Goal: Check status: Check status

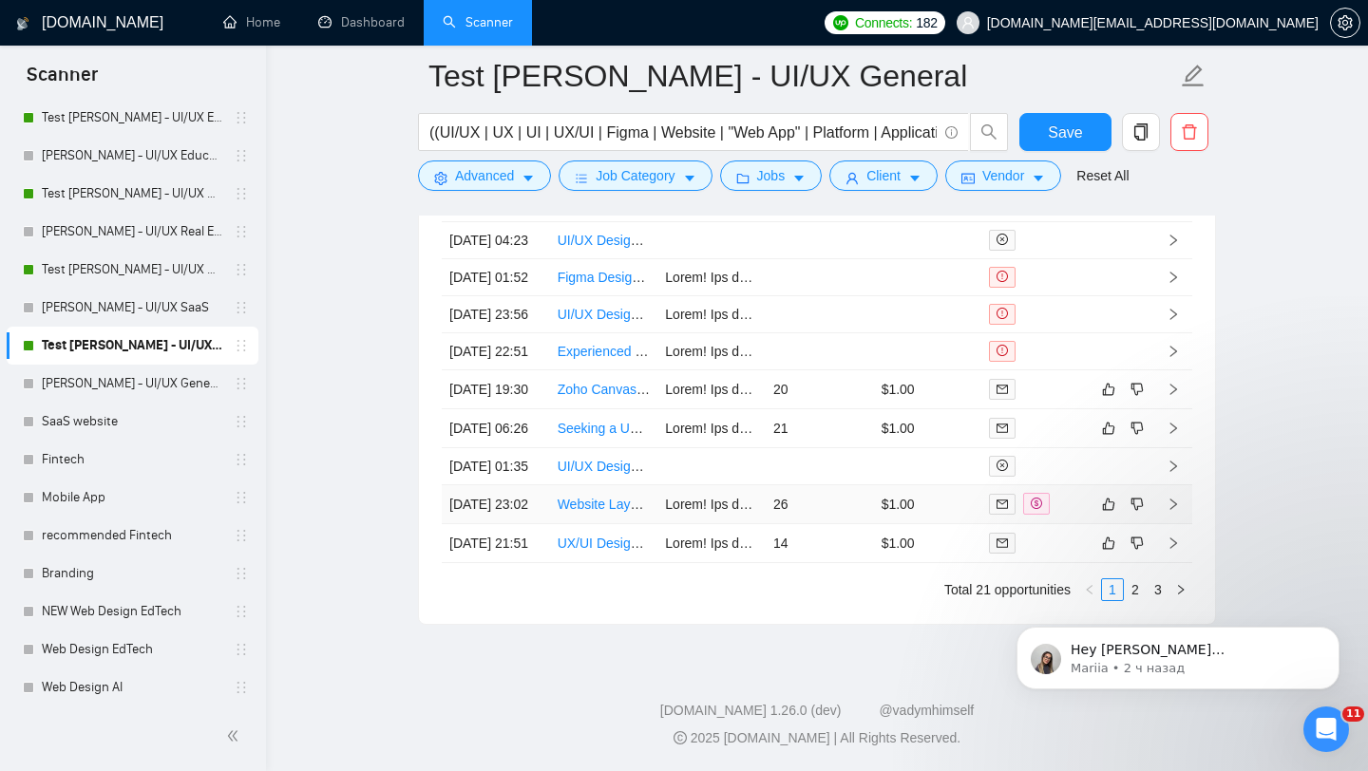
scroll to position [4972, 0]
click at [828, 409] on td "20" at bounding box center [820, 389] width 108 height 39
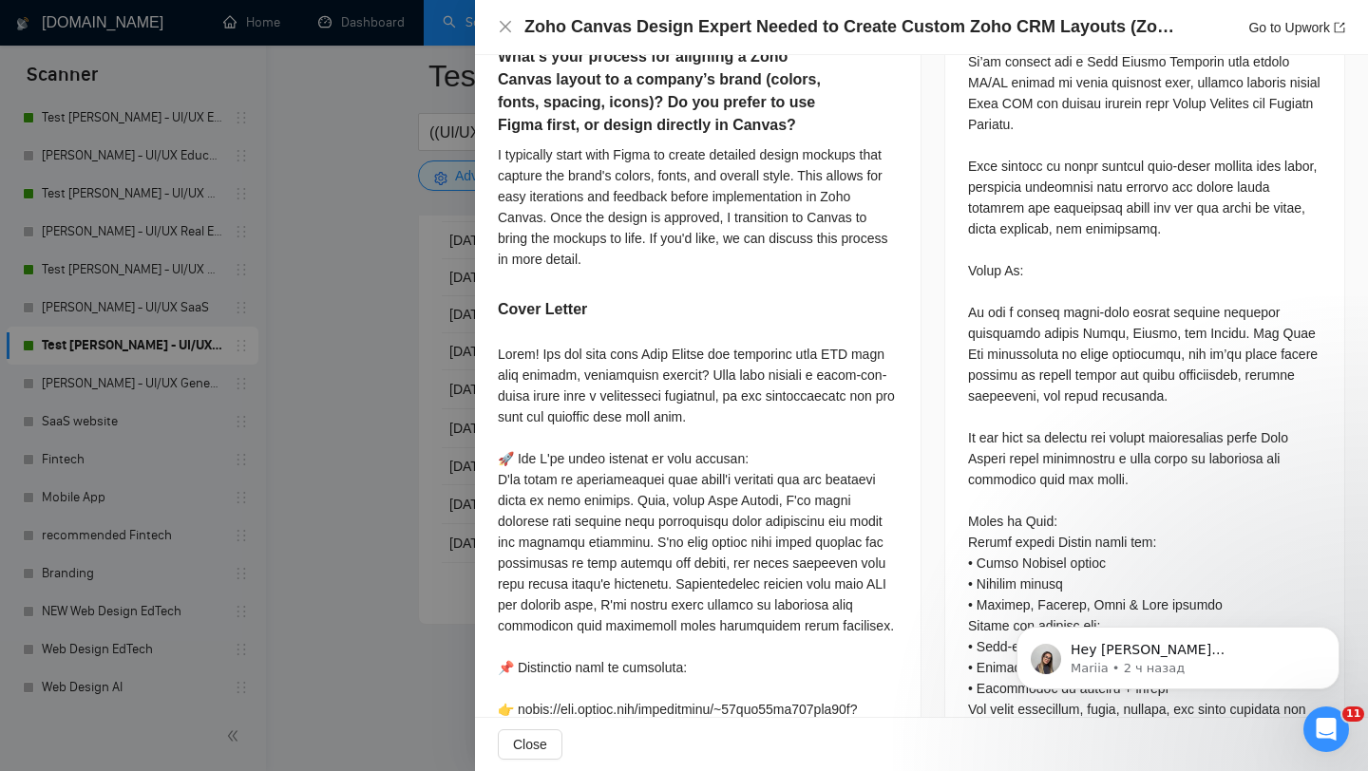
scroll to position [1004, 0]
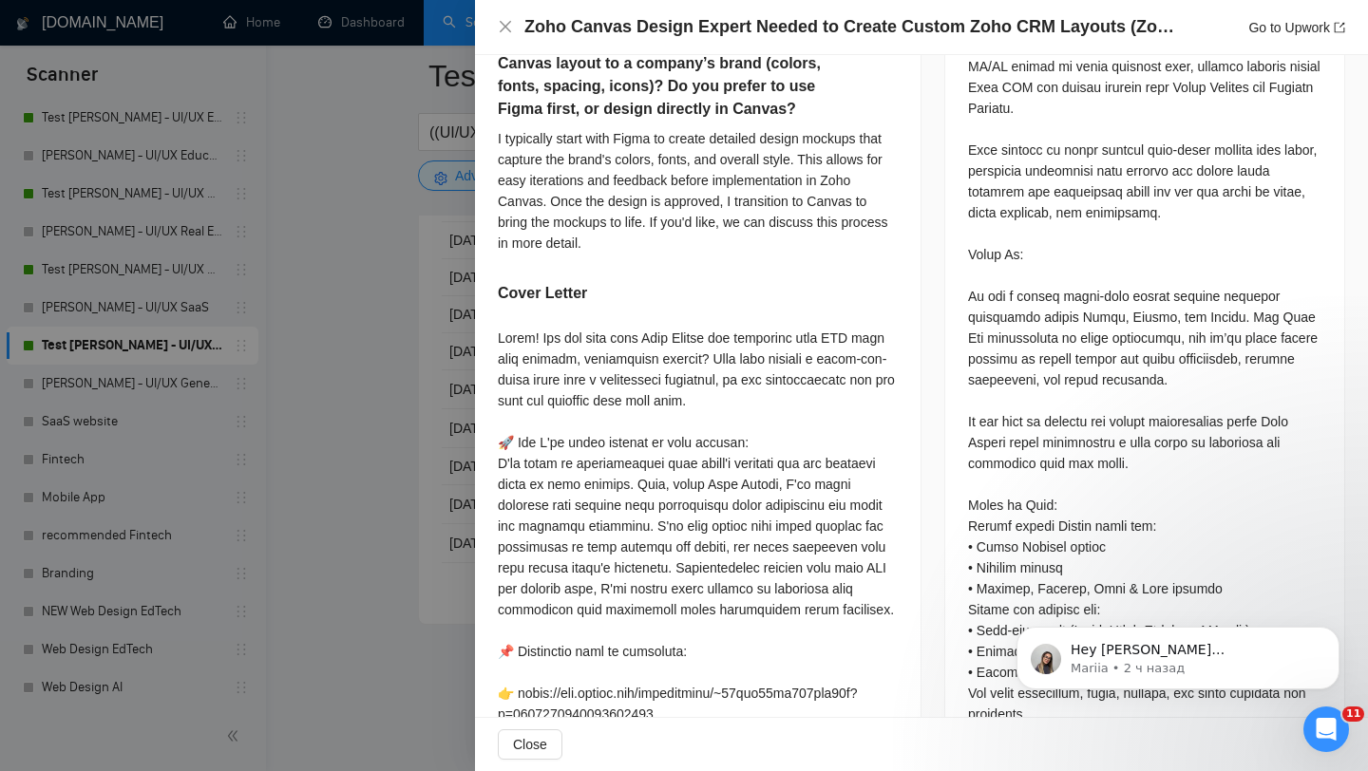
drag, startPoint x: 726, startPoint y: 335, endPoint x: 842, endPoint y: 347, distance: 116.4
click at [408, 167] on div at bounding box center [684, 385] width 1368 height 771
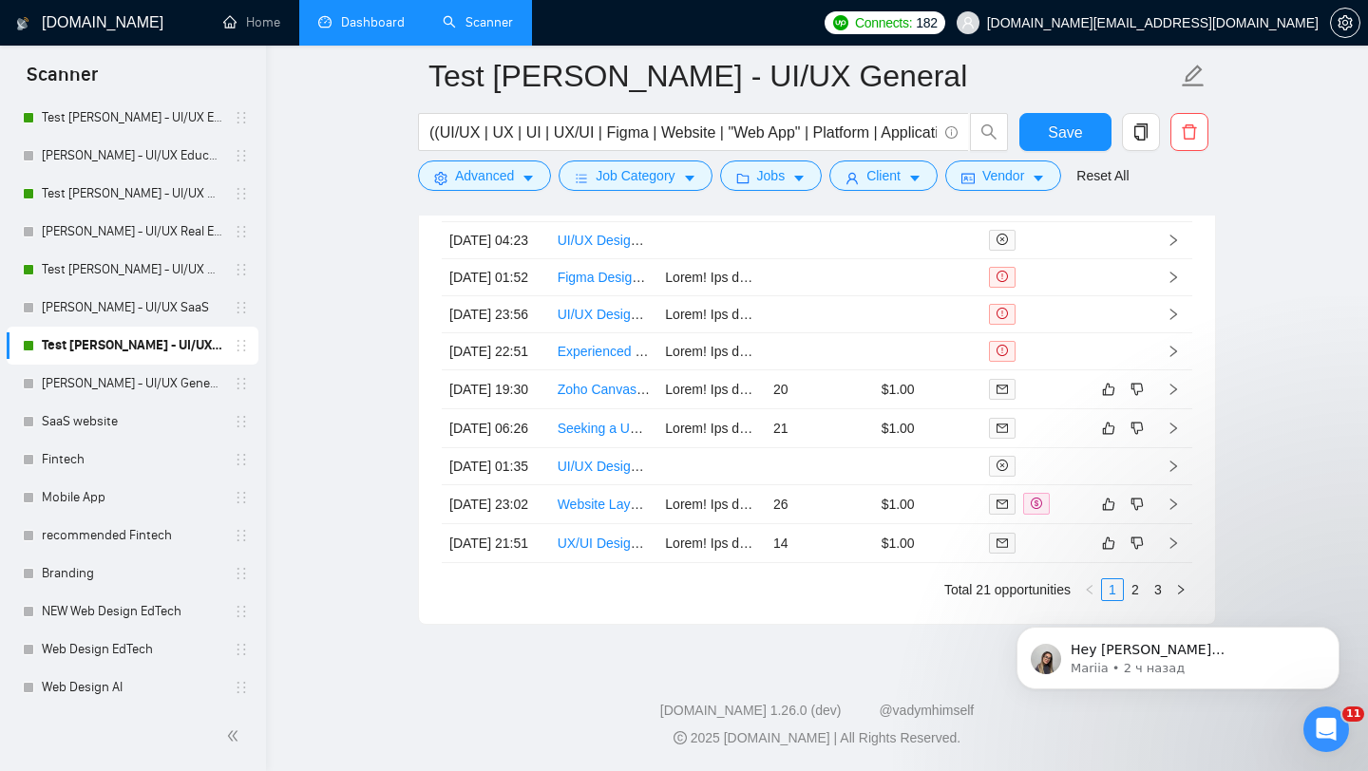
click at [379, 14] on link "Dashboard" at bounding box center [361, 22] width 86 height 16
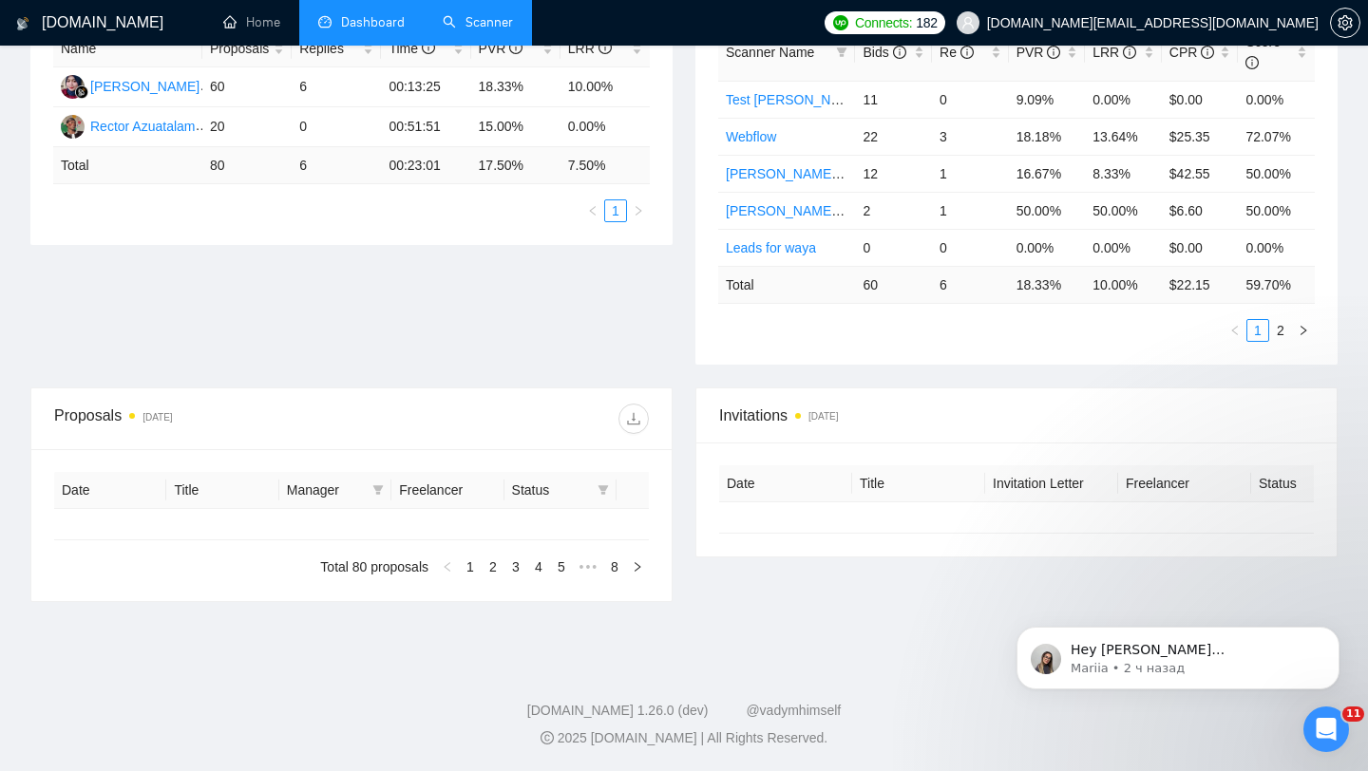
scroll to position [348, 0]
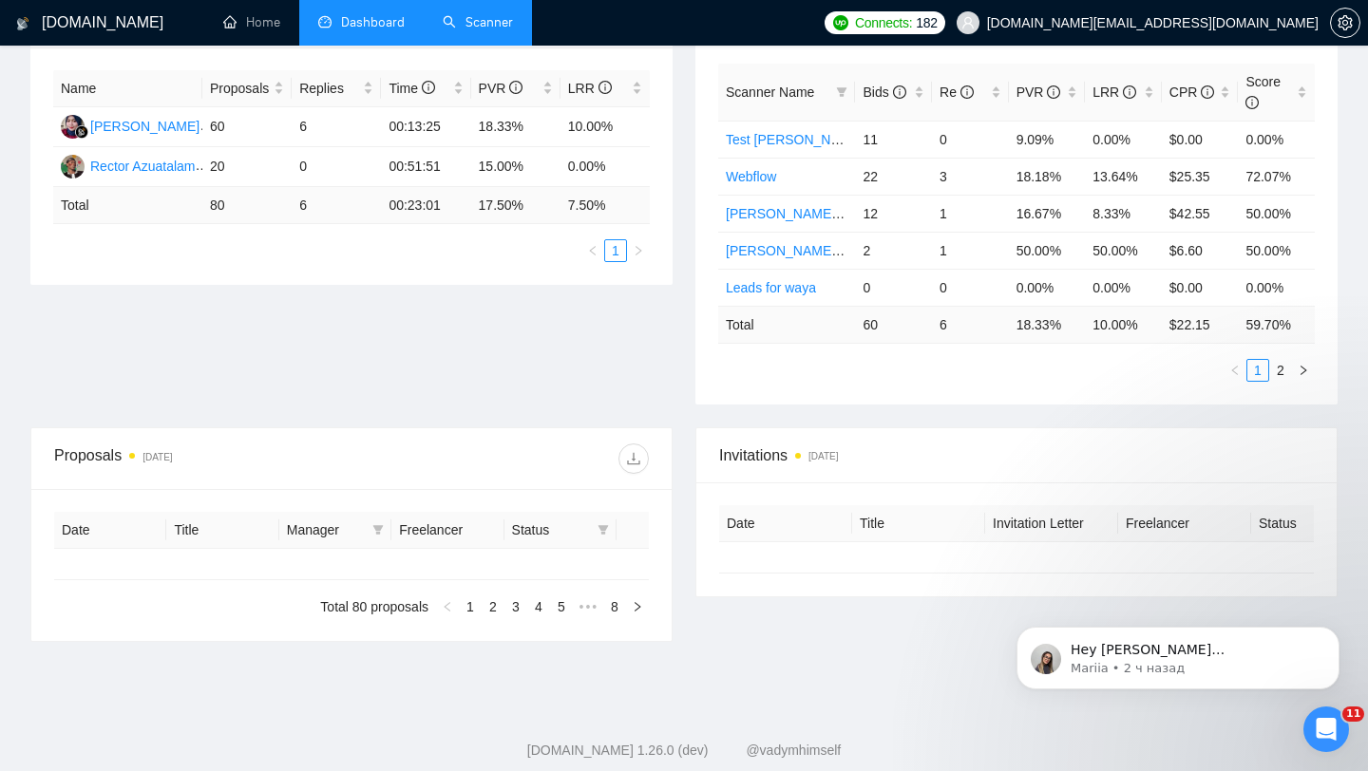
type input "[DATE]"
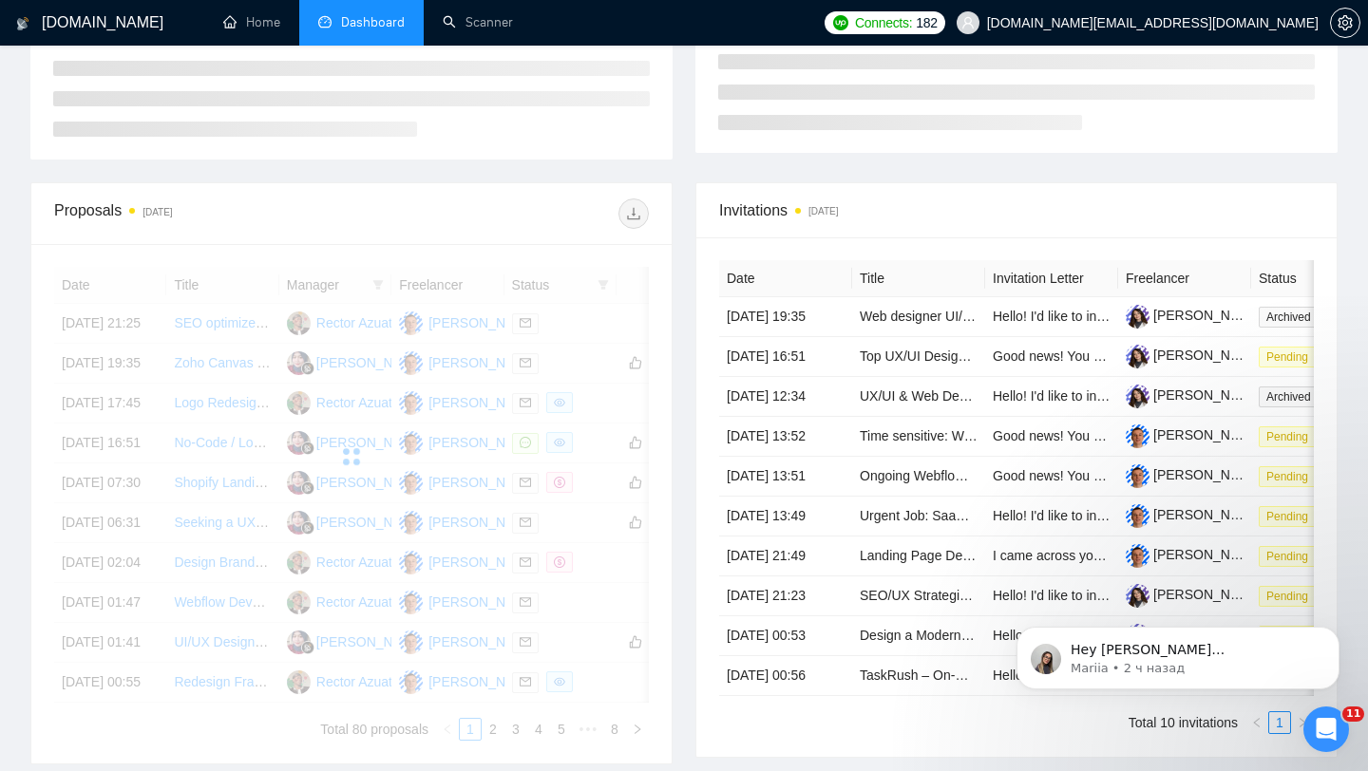
scroll to position [0, 0]
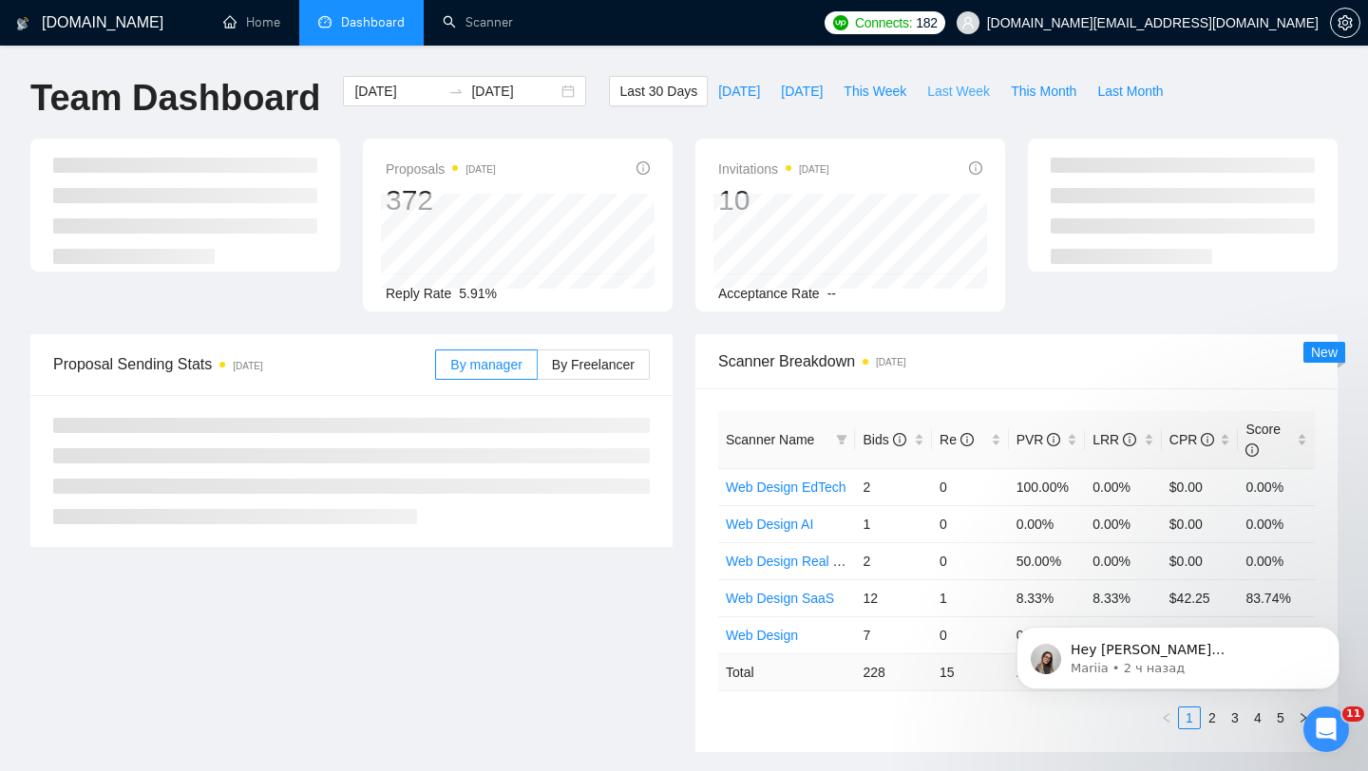
click at [958, 85] on span "Last Week" at bounding box center [958, 91] width 63 height 21
type input "[DATE]"
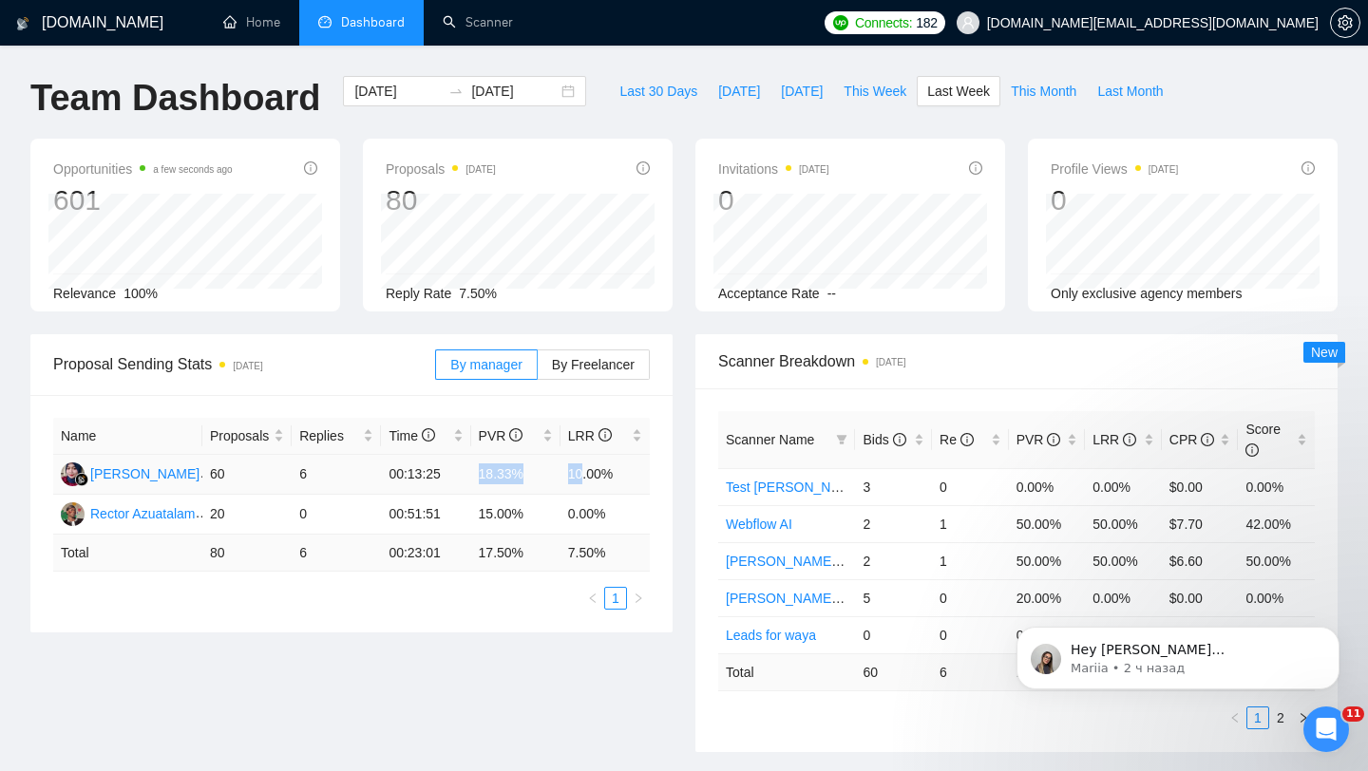
drag, startPoint x: 468, startPoint y: 476, endPoint x: 581, endPoint y: 470, distance: 113.2
click at [582, 471] on tr "[PERSON_NAME] 60 6 00:13:25 18.33% 10.00%" at bounding box center [351, 475] width 597 height 40
drag, startPoint x: 620, startPoint y: 476, endPoint x: 561, endPoint y: 475, distance: 58.9
click at [561, 475] on td "10.00%" at bounding box center [604, 475] width 89 height 40
